Goal: Task Accomplishment & Management: Complete application form

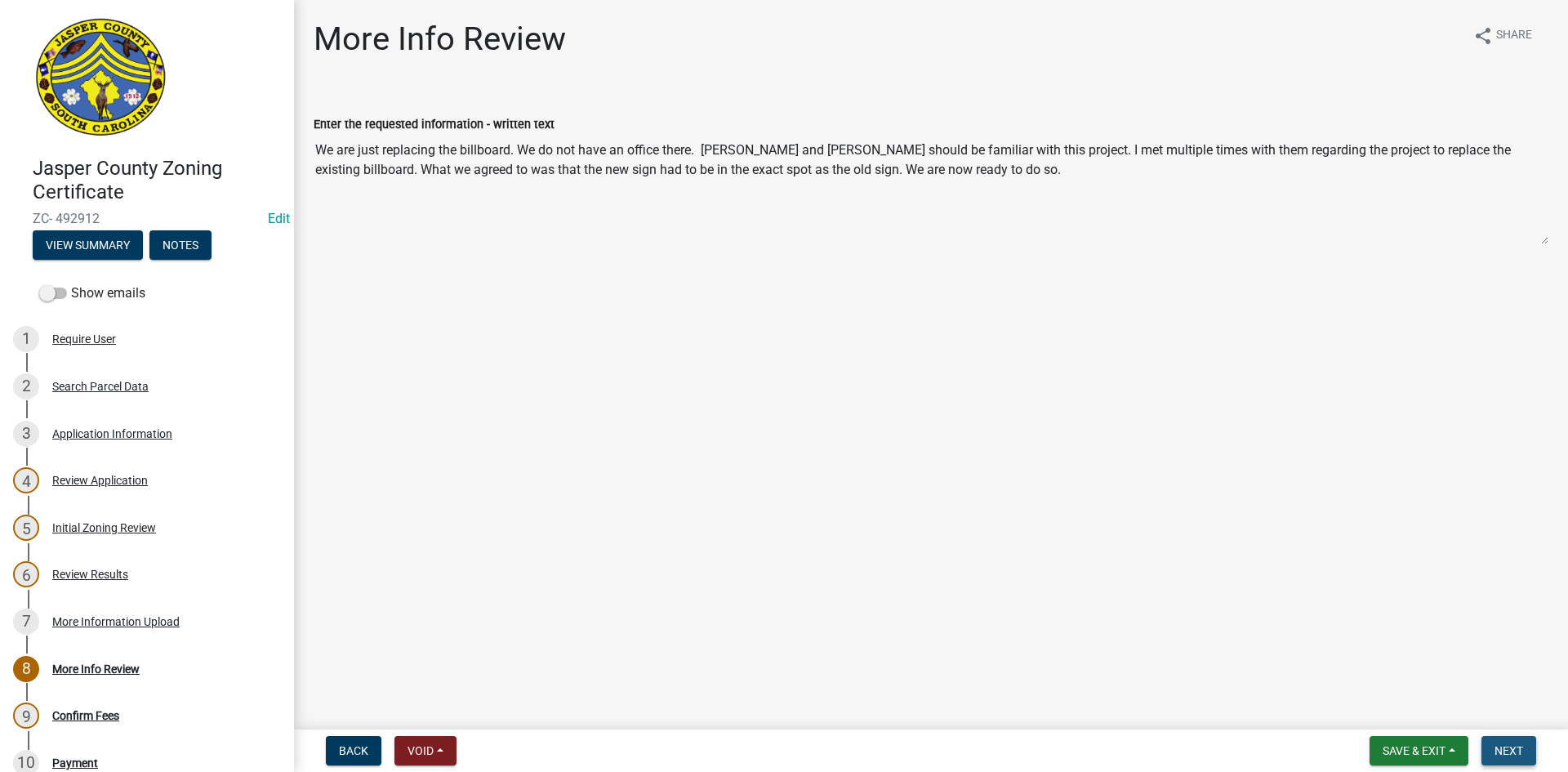
click at [1508, 750] on span "Next" at bounding box center [1509, 751] width 28 height 13
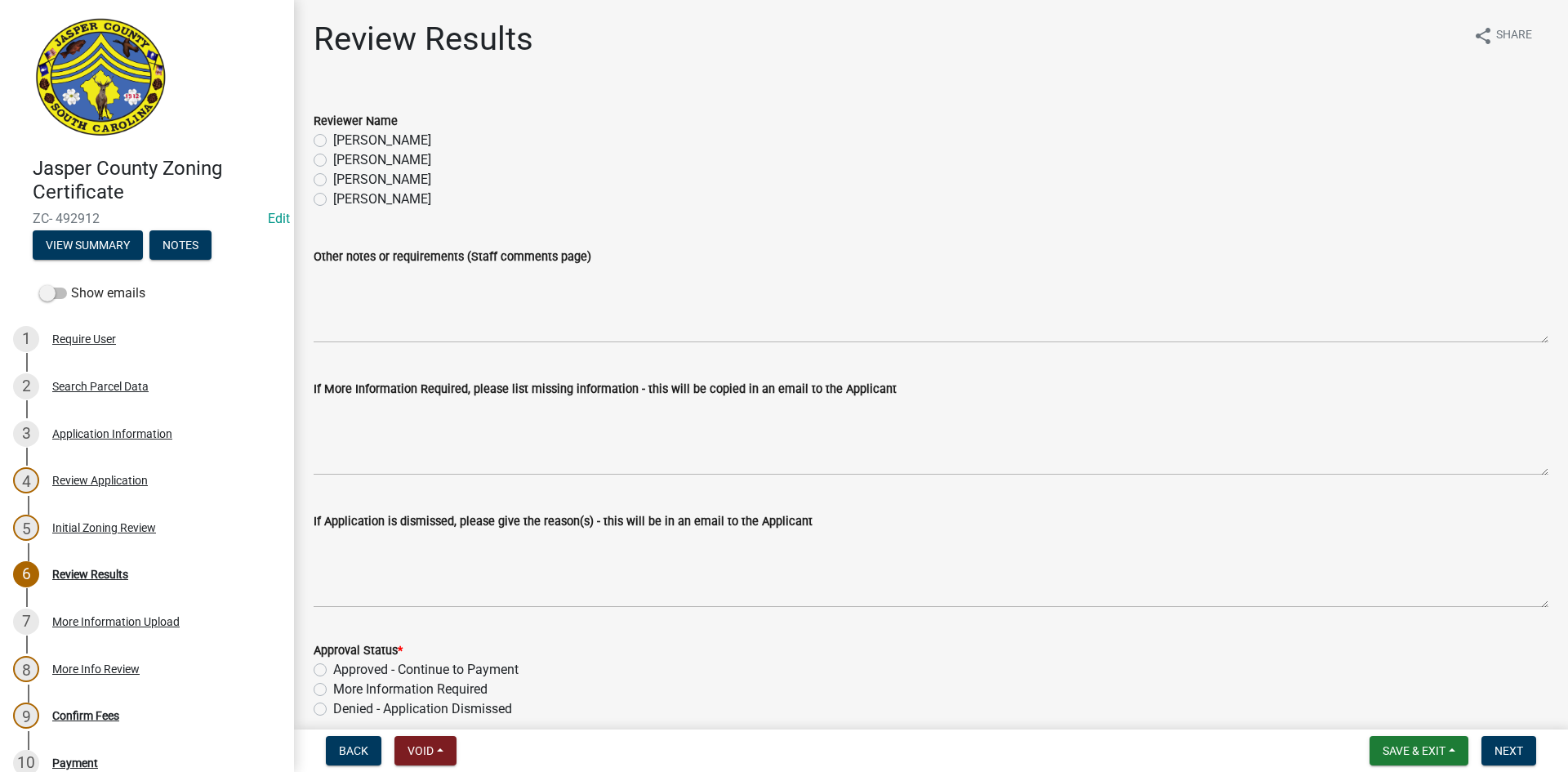
click at [333, 158] on label "[PERSON_NAME]" at bounding box center [382, 159] width 98 height 19
click at [333, 158] on input "[PERSON_NAME]" at bounding box center [339, 156] width 11 height 11
radio input "true"
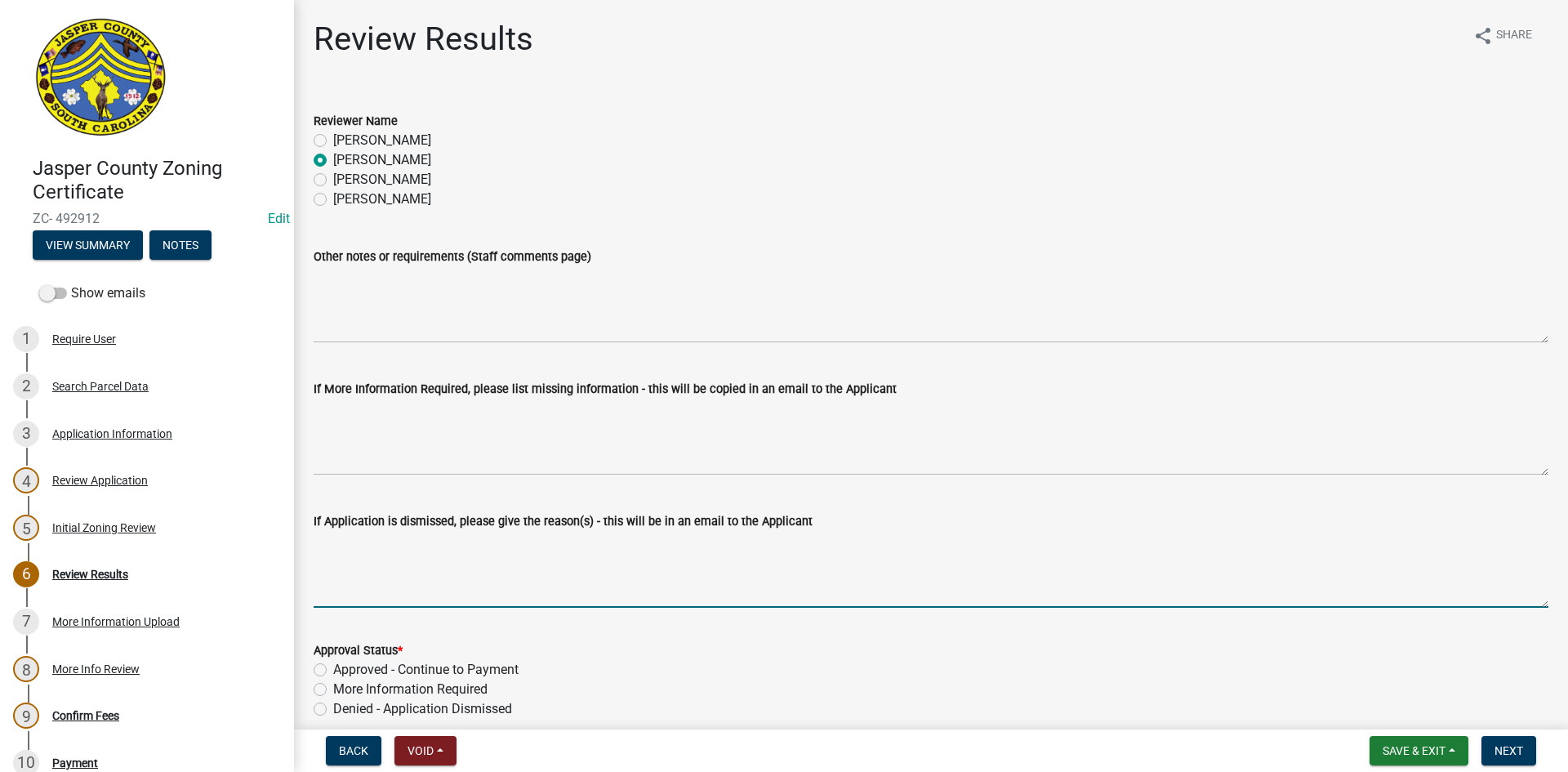
click at [355, 544] on textarea "If Application is dismissed, please give the reason(s) - this will be in an ema…" at bounding box center [931, 570] width 1235 height 77
type textarea "You will need to apply for a Building Permit, not a Zoning Certificate. I will …"
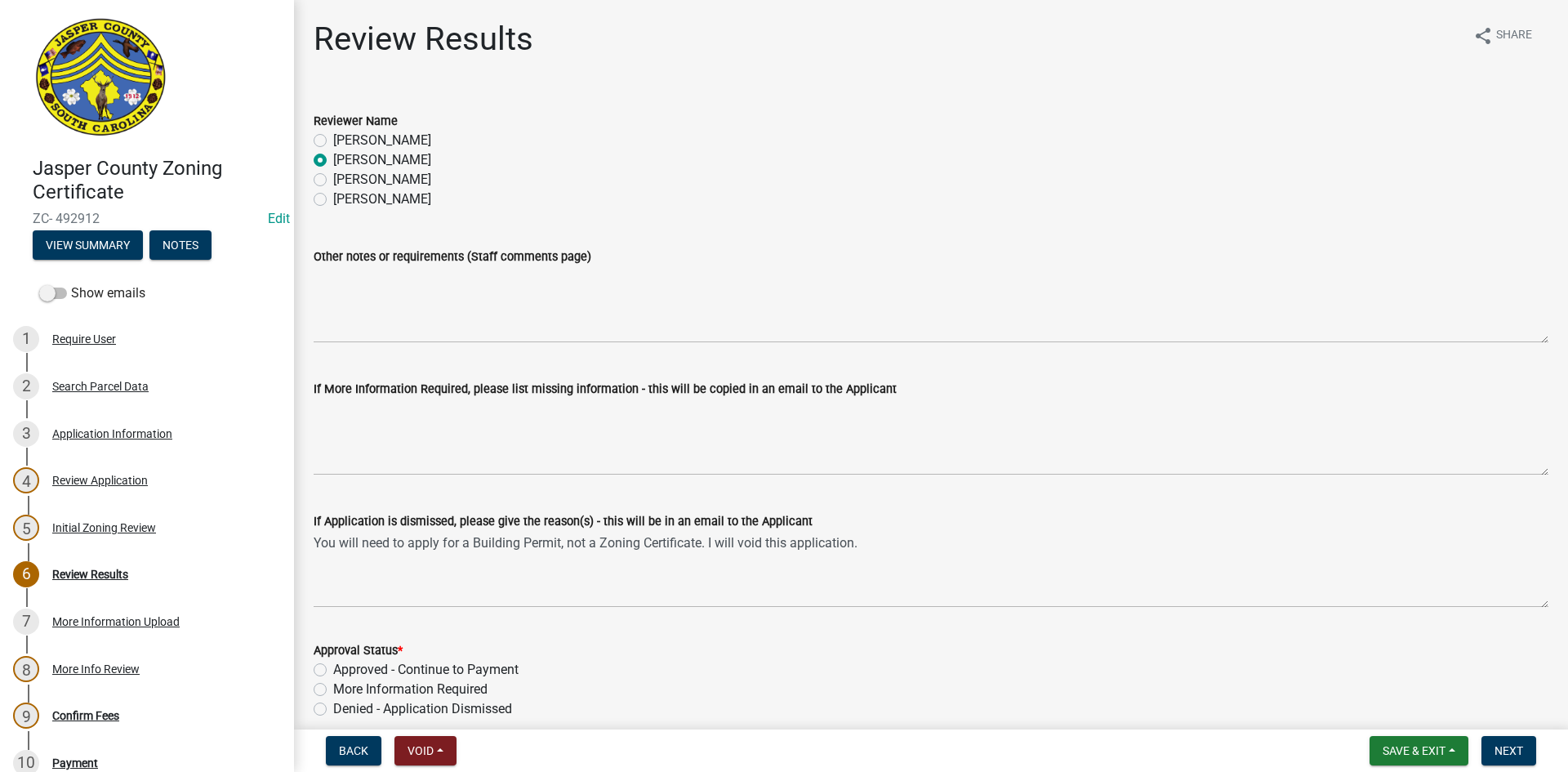
click at [333, 708] on label "Denied - Application Dismissed" at bounding box center [422, 709] width 178 height 19
click at [333, 708] on input "Denied - Application Dismissed" at bounding box center [339, 705] width 11 height 11
radio input "true"
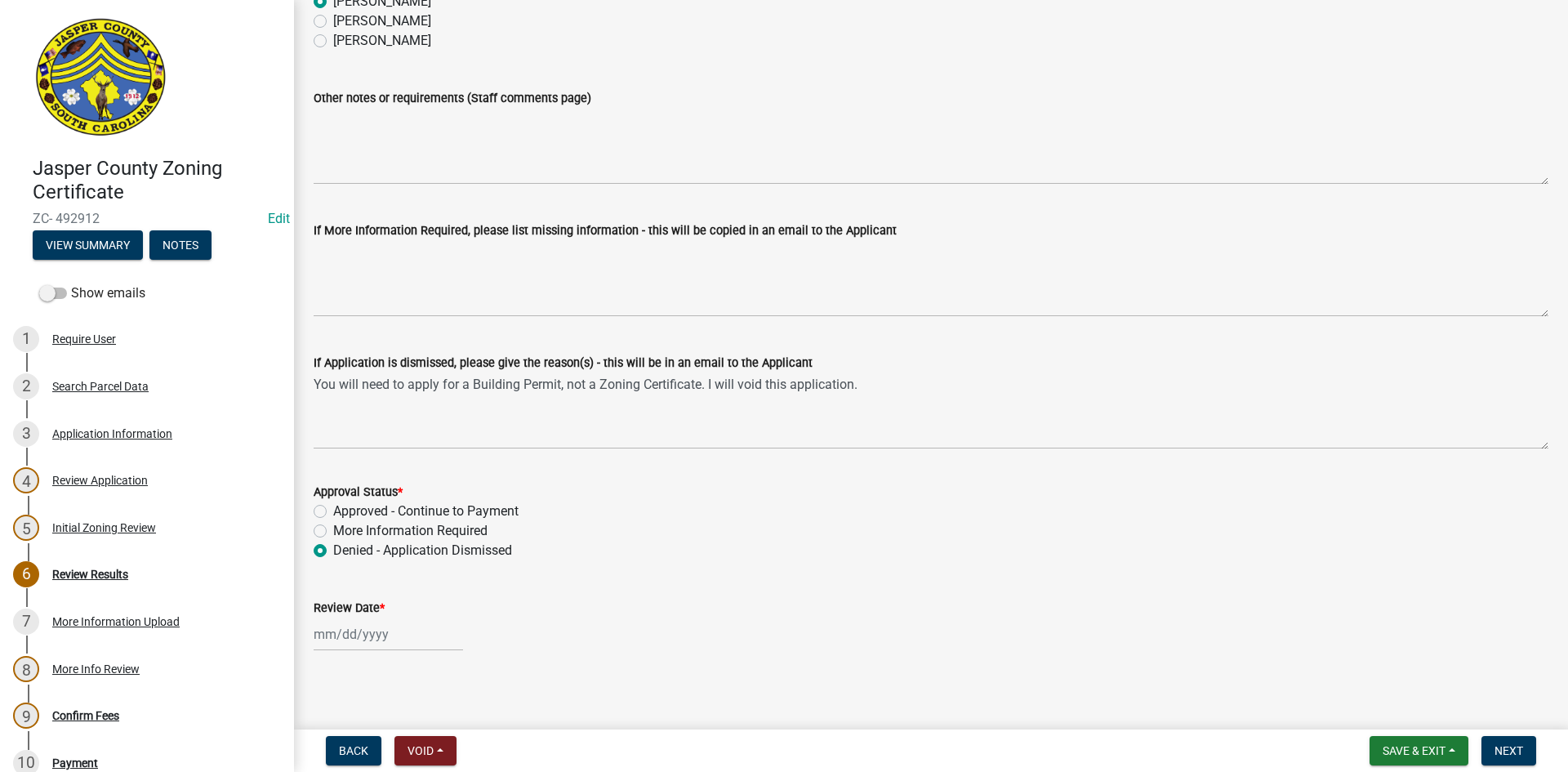
scroll to position [165, 0]
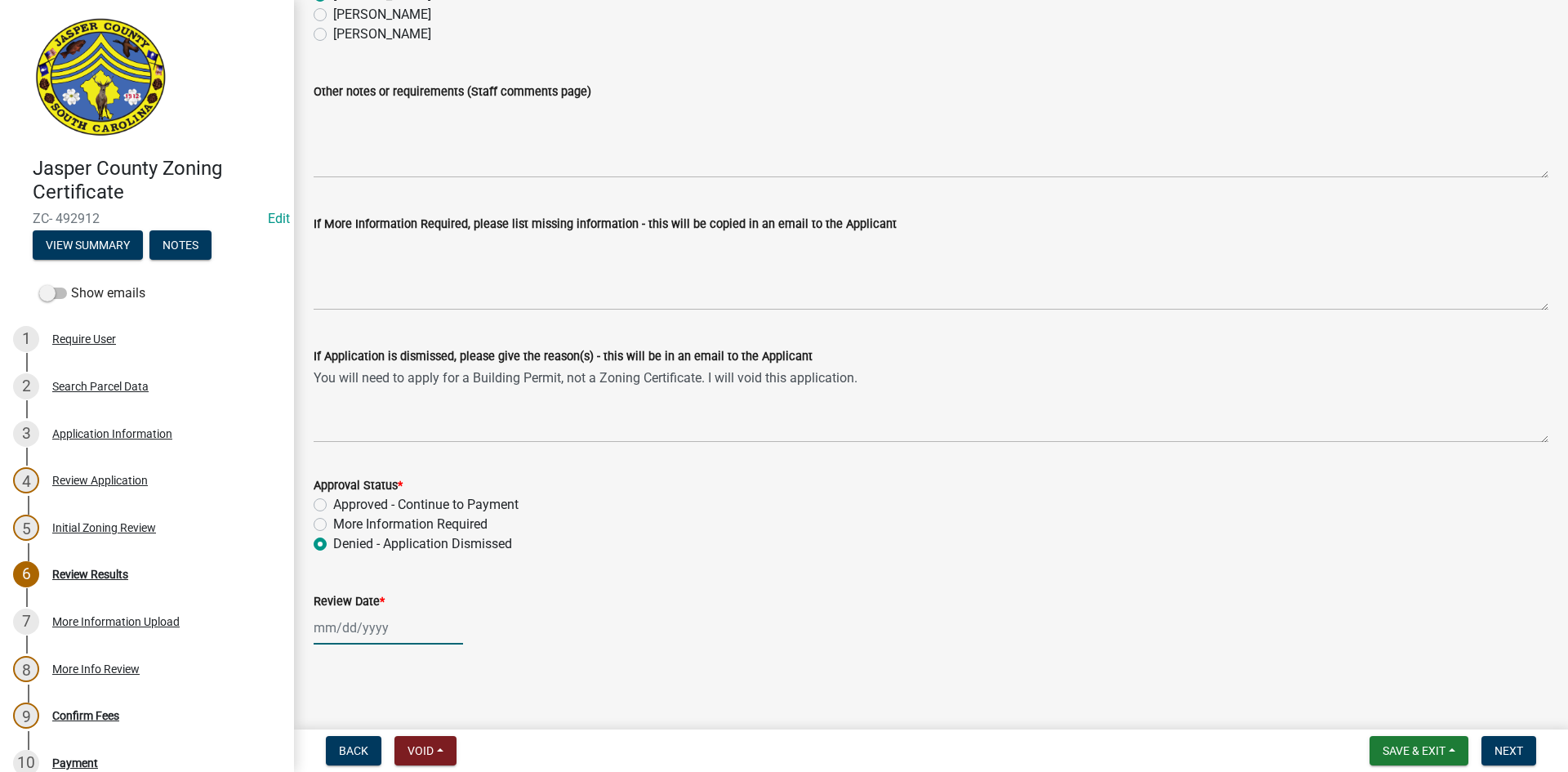
click at [384, 634] on div at bounding box center [388, 628] width 149 height 34
select select "10"
select select "2025"
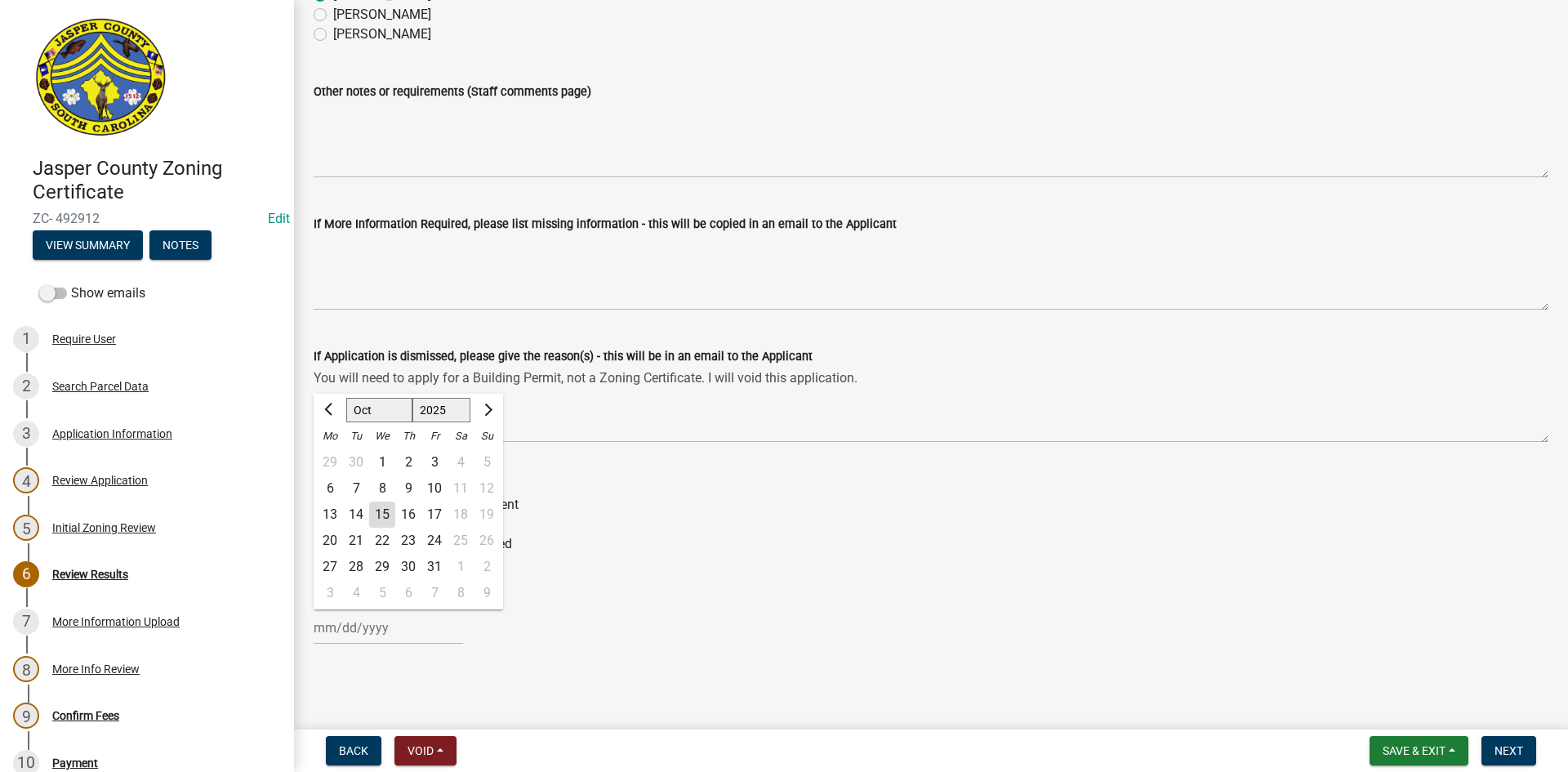
click at [384, 516] on div "15" at bounding box center [382, 515] width 27 height 27
type input "[DATE]"
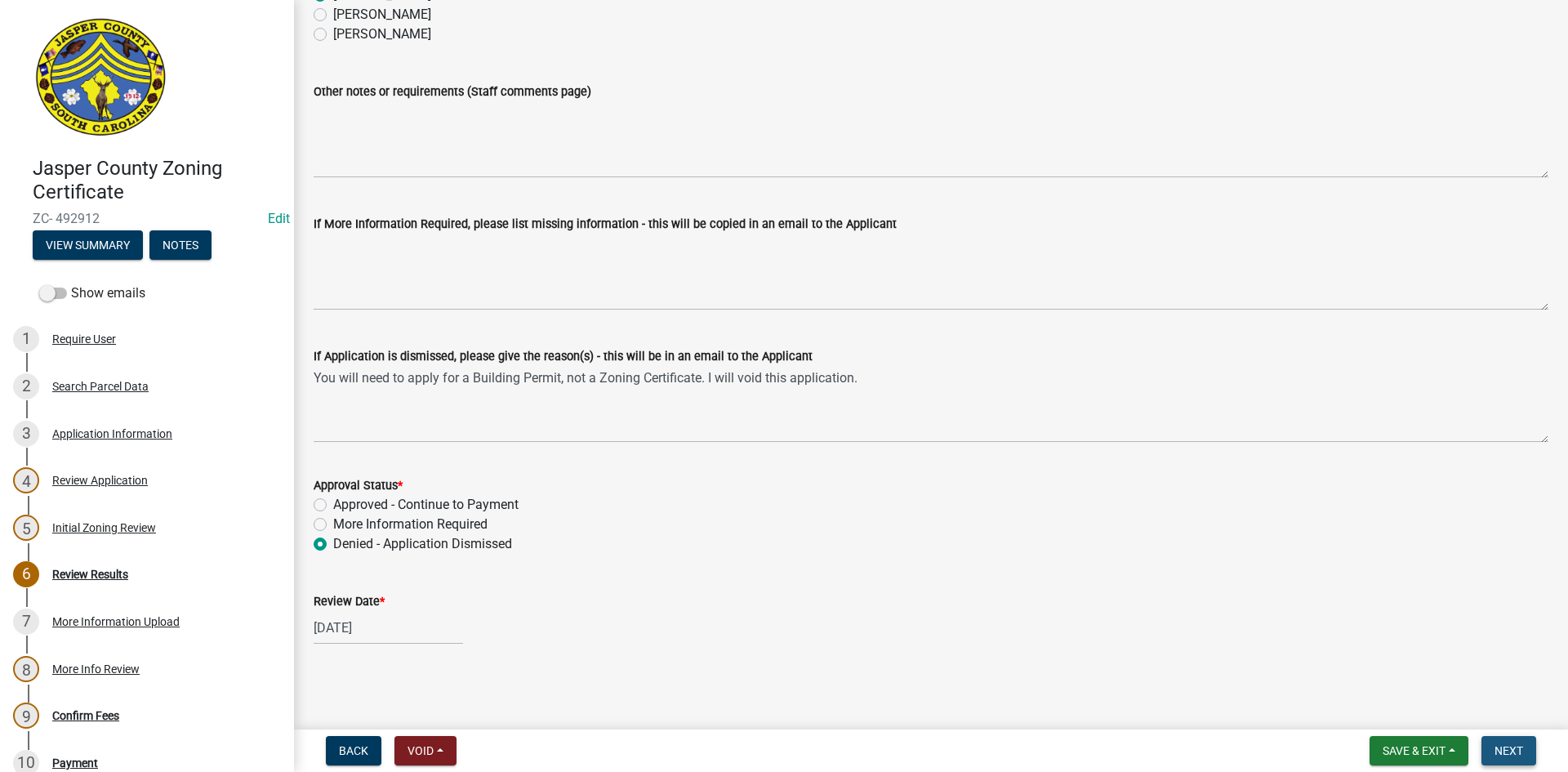
click at [1520, 745] on span "Next" at bounding box center [1509, 751] width 28 height 13
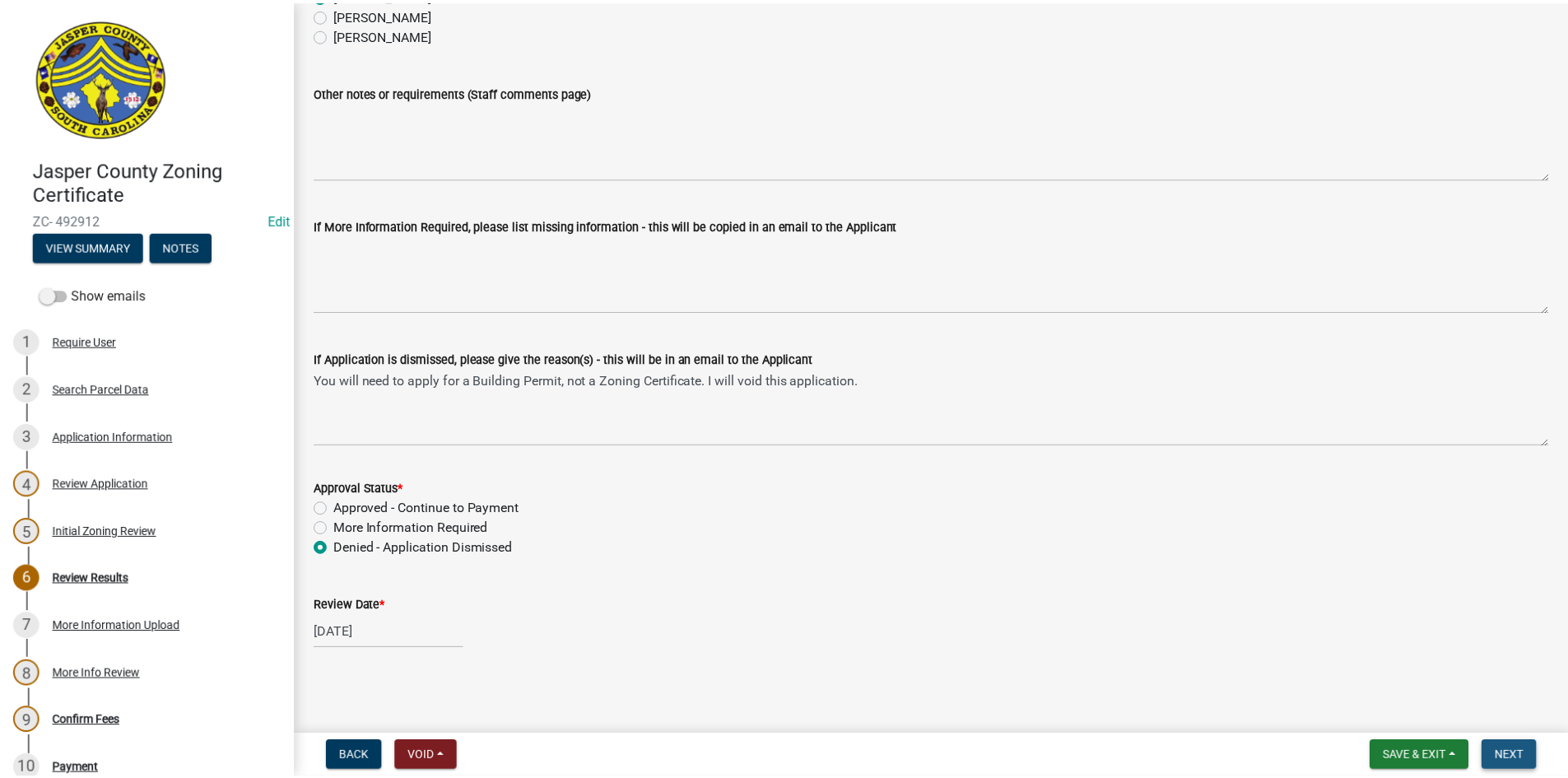
scroll to position [0, 0]
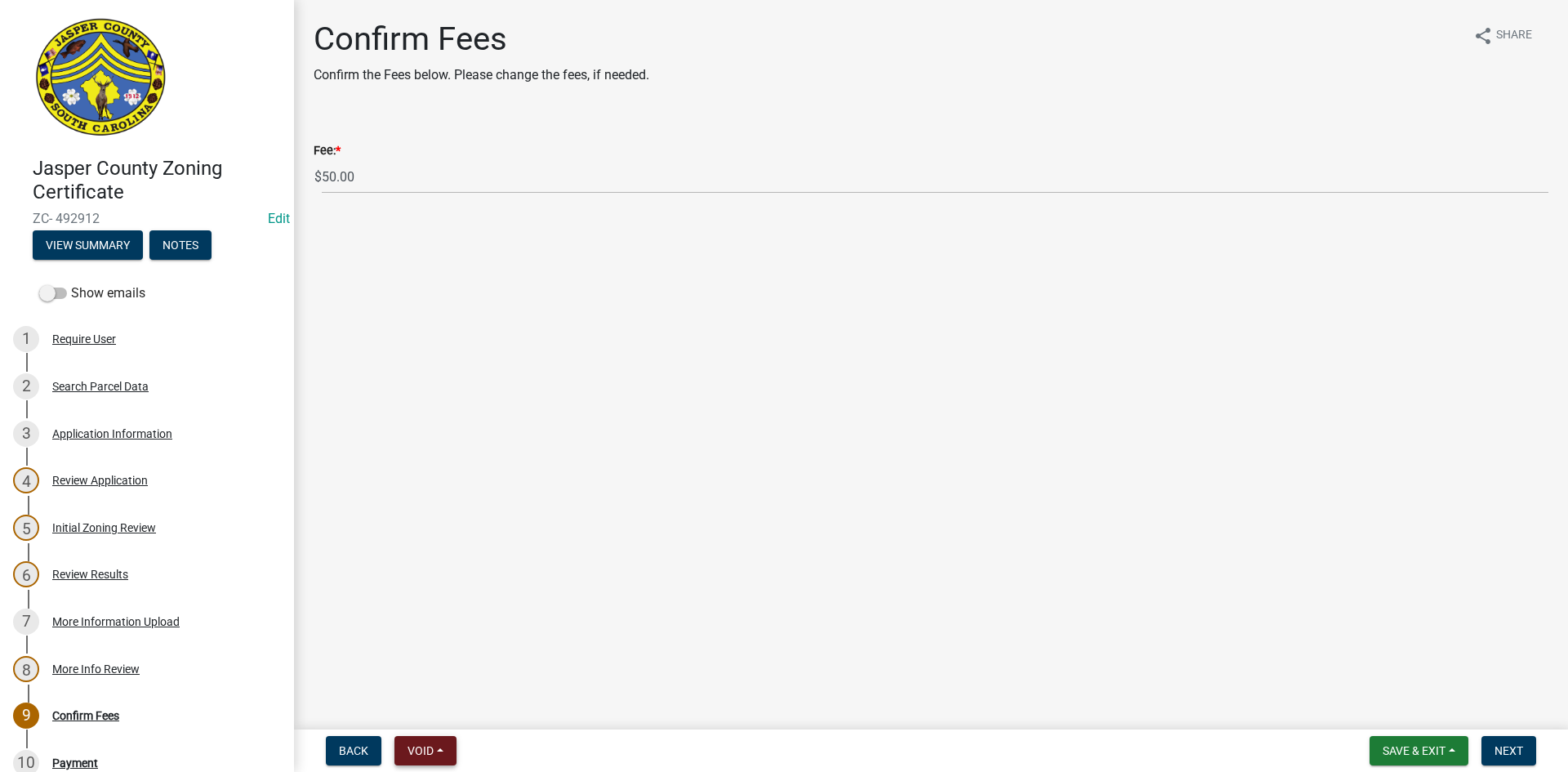
click at [439, 756] on button "Void" at bounding box center [426, 751] width 62 height 29
click at [447, 712] on button "Void" at bounding box center [460, 708] width 131 height 39
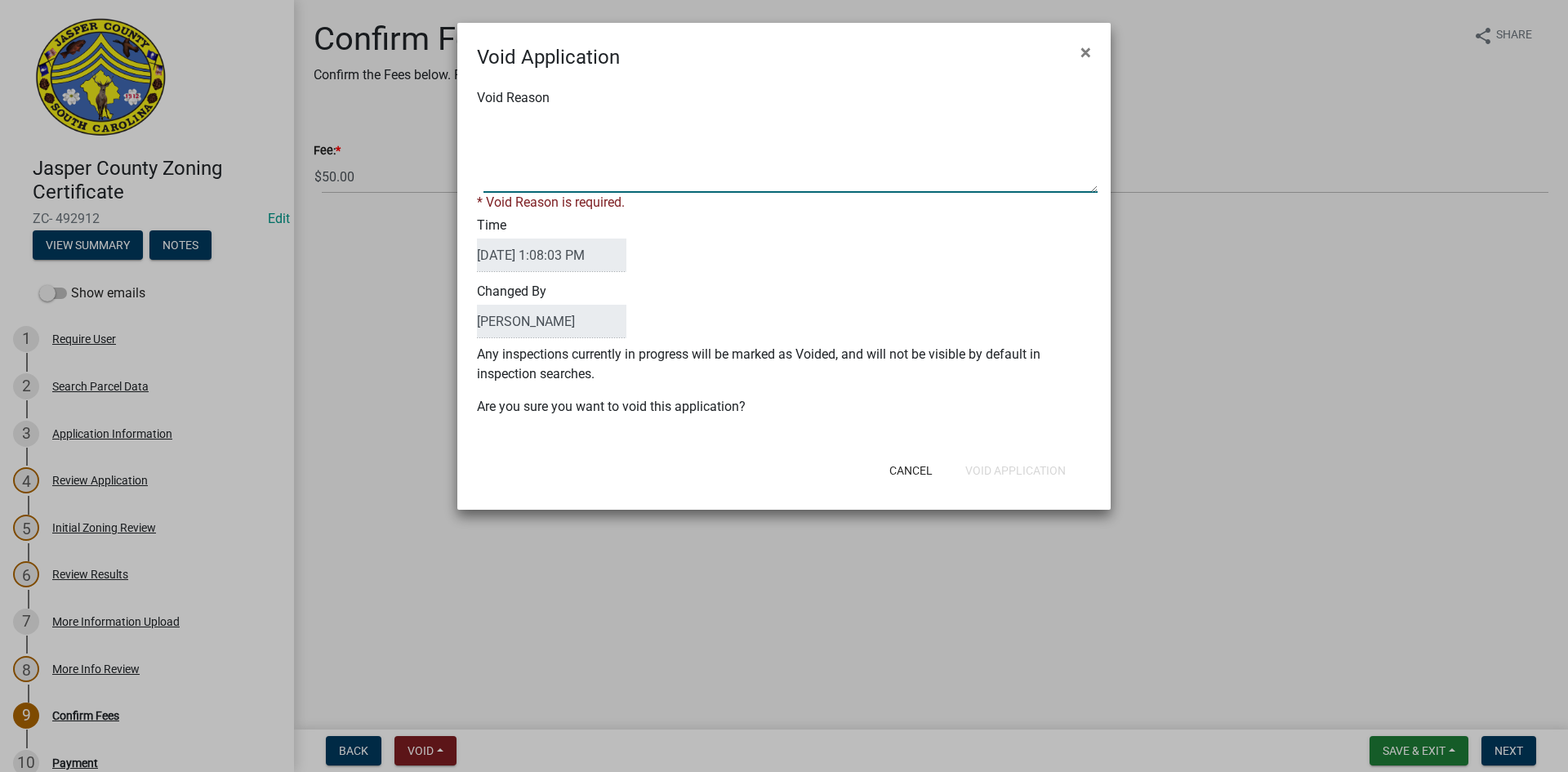
click at [554, 136] on textarea "Void Reason" at bounding box center [790, 151] width 614 height 82
type textarea "Needs to apply for a Building Permit"
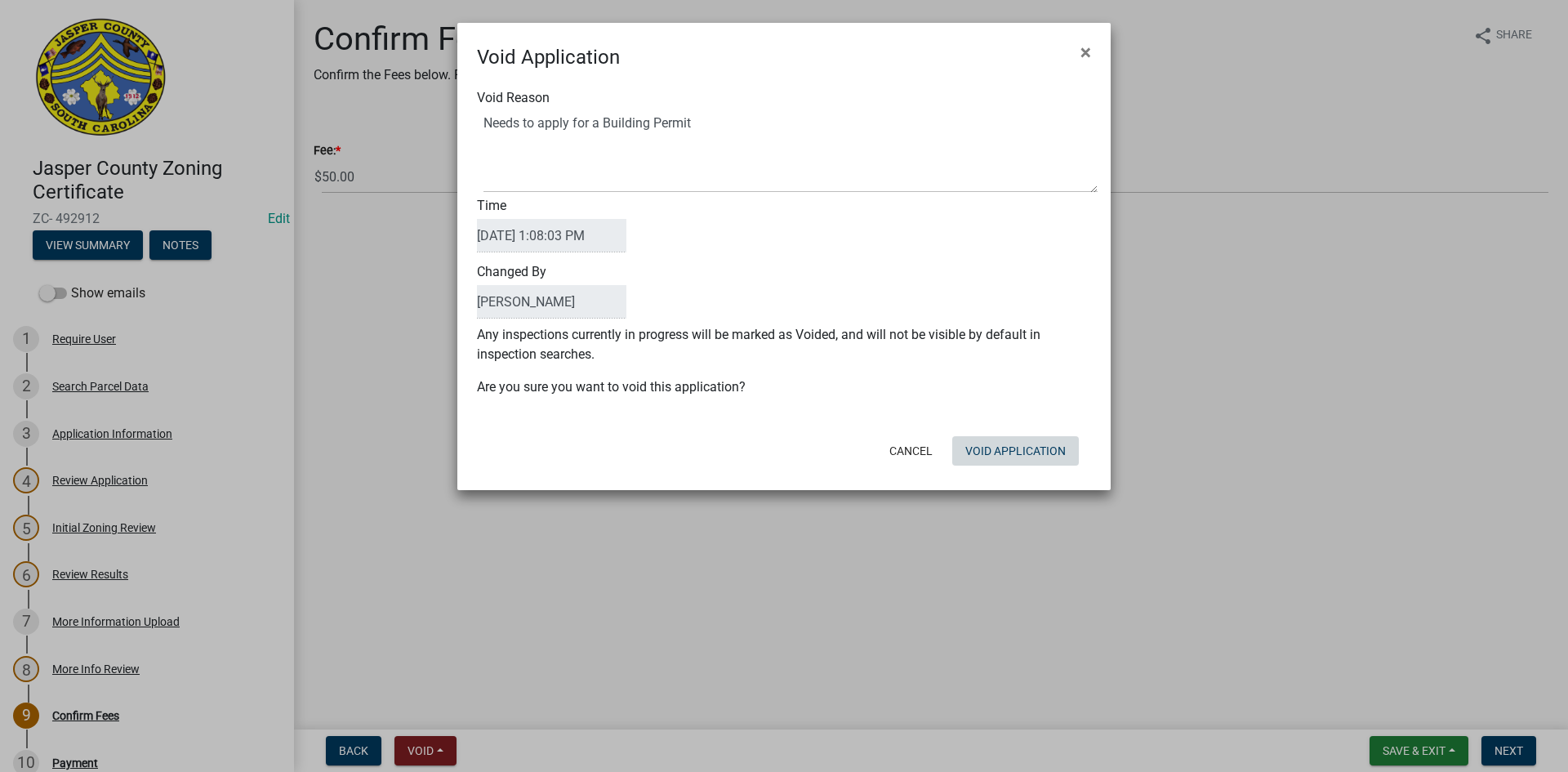
click at [1050, 470] on div "Cancel Void Application" at bounding box center [891, 451] width 403 height 42
click at [1035, 445] on button "Void Application" at bounding box center [1016, 451] width 126 height 29
